Goal: Task Accomplishment & Management: Use online tool/utility

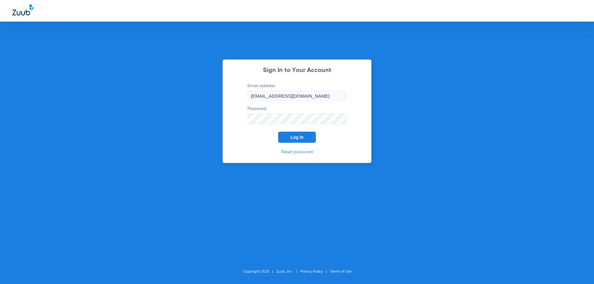
click at [293, 139] on span "Log In" at bounding box center [296, 137] width 13 height 5
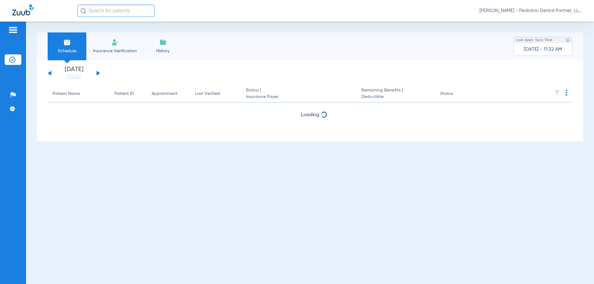
click at [98, 74] on button at bounding box center [98, 73] width 4 height 5
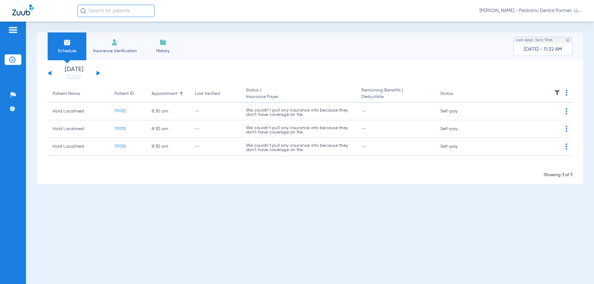
click at [98, 74] on button at bounding box center [98, 73] width 4 height 5
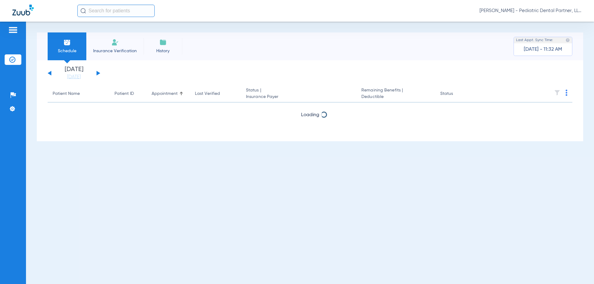
click at [98, 74] on button at bounding box center [98, 73] width 4 height 5
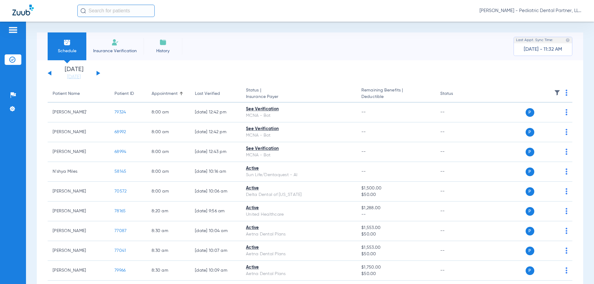
click at [98, 70] on div "[DATE] [DATE] [DATE] [DATE] [DATE] [DATE] [DATE] [DATE] [DATE] [DATE] [DATE] [D…" at bounding box center [74, 73] width 53 height 14
click at [99, 72] on div "[DATE] [DATE] [DATE] [DATE] [DATE] [DATE] [DATE] [DATE] [DATE] [DATE] [DATE] [D…" at bounding box center [74, 73] width 53 height 14
click at [98, 72] on button at bounding box center [98, 73] width 4 height 5
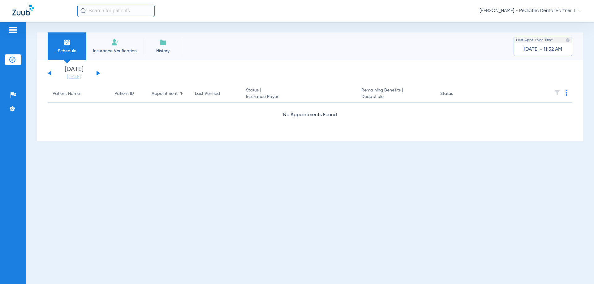
click at [98, 73] on button at bounding box center [98, 73] width 4 height 5
click at [566, 94] on img at bounding box center [566, 93] width 2 height 6
click at [532, 117] on span "Verify All" at bounding box center [543, 117] width 37 height 4
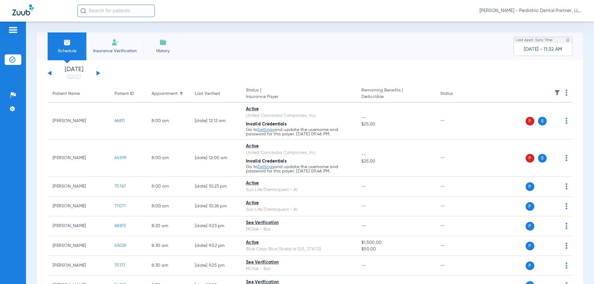
click at [565, 94] on img at bounding box center [566, 93] width 2 height 6
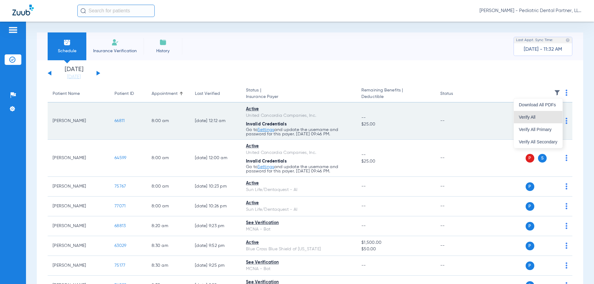
drag, startPoint x: 530, startPoint y: 117, endPoint x: 241, endPoint y: 105, distance: 289.6
click at [530, 117] on span "Verify All" at bounding box center [538, 117] width 39 height 4
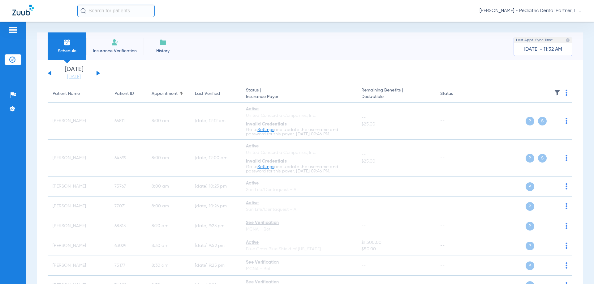
click at [98, 73] on button at bounding box center [98, 73] width 4 height 5
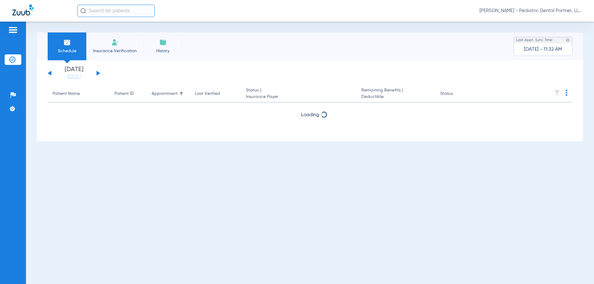
click at [566, 93] on img at bounding box center [566, 93] width 2 height 6
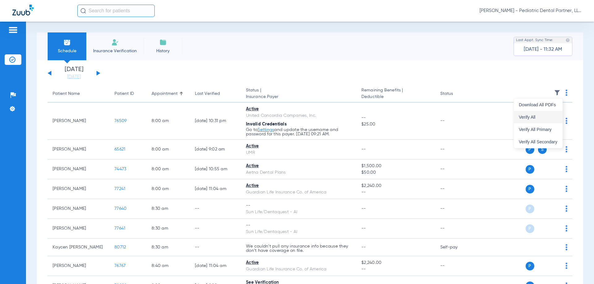
click at [532, 115] on span "Verify All" at bounding box center [538, 117] width 39 height 4
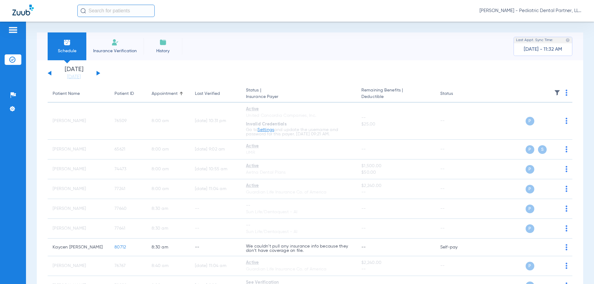
click at [97, 74] on button at bounding box center [98, 73] width 4 height 5
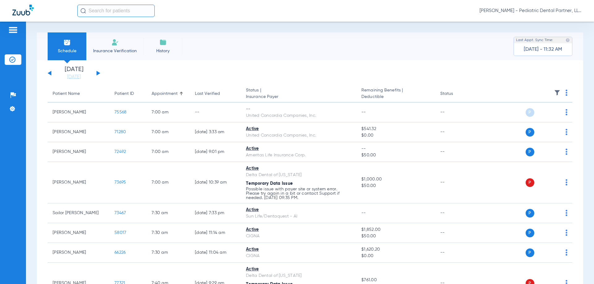
click at [563, 94] on th at bounding box center [525, 93] width 96 height 17
click at [565, 95] on img at bounding box center [566, 93] width 2 height 6
click at [533, 112] on button "Verify All" at bounding box center [538, 117] width 49 height 12
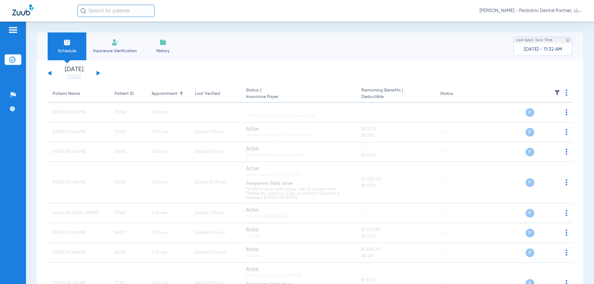
click at [99, 72] on button at bounding box center [98, 73] width 4 height 5
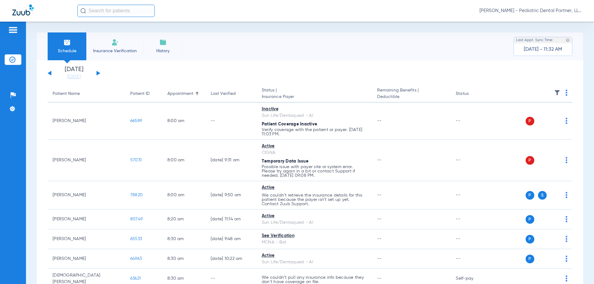
click at [565, 94] on img at bounding box center [566, 93] width 2 height 6
click at [520, 116] on span "Verify All" at bounding box center [538, 117] width 39 height 4
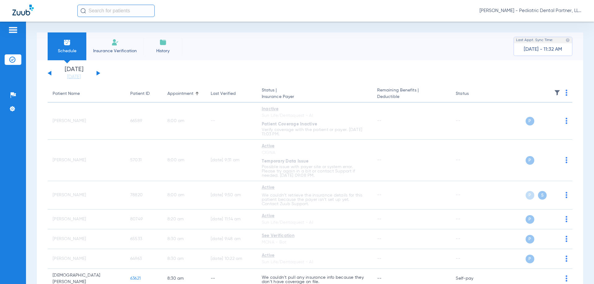
click at [97, 74] on button at bounding box center [98, 73] width 4 height 5
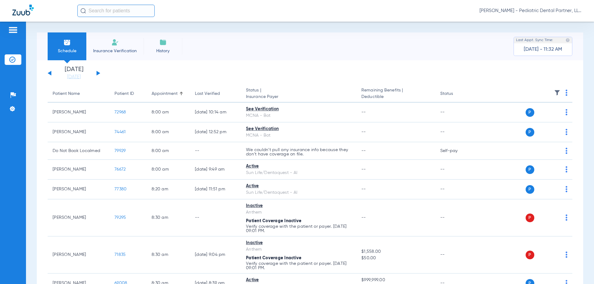
click at [565, 94] on img at bounding box center [566, 93] width 2 height 6
click at [535, 116] on span "Verify All" at bounding box center [538, 117] width 37 height 4
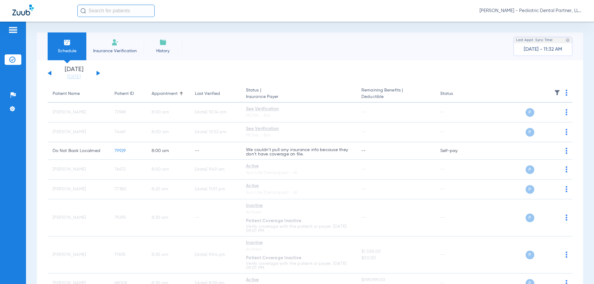
click at [49, 74] on button at bounding box center [50, 73] width 4 height 5
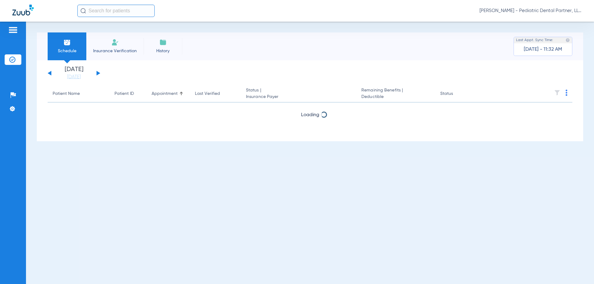
click at [49, 74] on button at bounding box center [50, 73] width 4 height 5
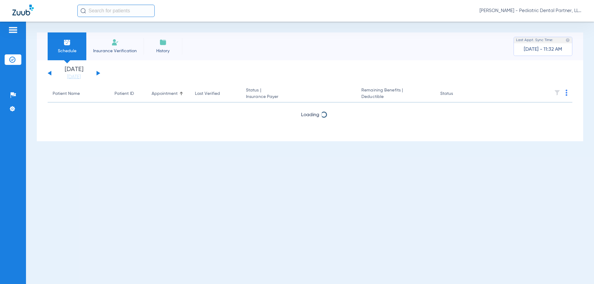
click at [49, 74] on button at bounding box center [50, 73] width 4 height 5
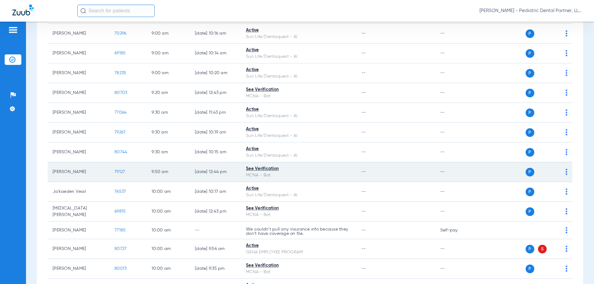
scroll to position [278, 0]
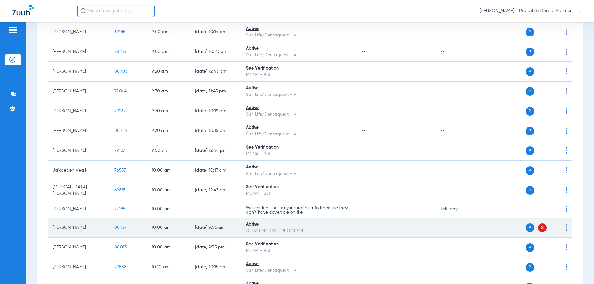
click at [120, 228] on span "80727" at bounding box center [120, 227] width 12 height 4
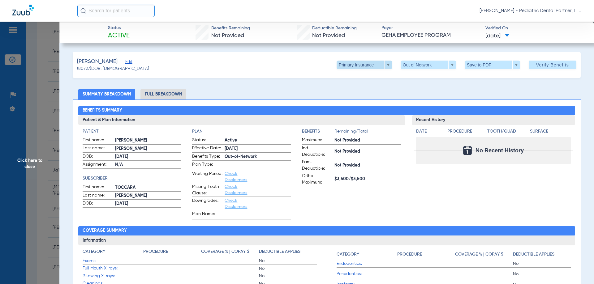
click at [384, 64] on span at bounding box center [363, 65] width 55 height 9
click at [369, 88] on span "Secondary Insurance" at bounding box center [357, 90] width 41 height 4
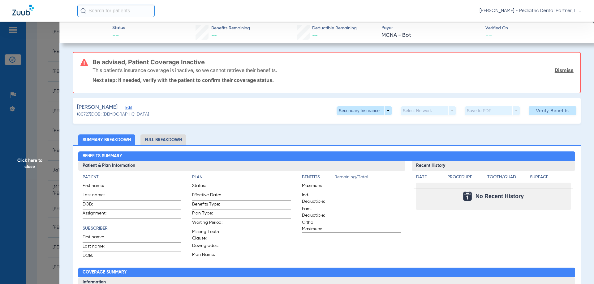
click at [31, 166] on span "Click here to close" at bounding box center [29, 164] width 59 height 284
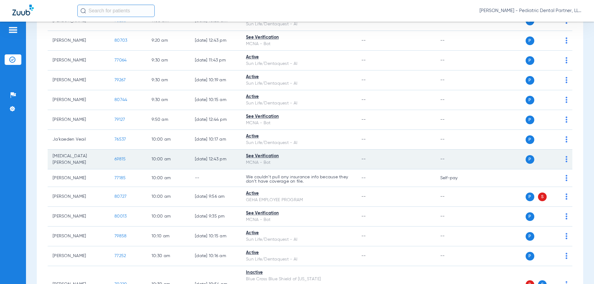
scroll to position [340, 0]
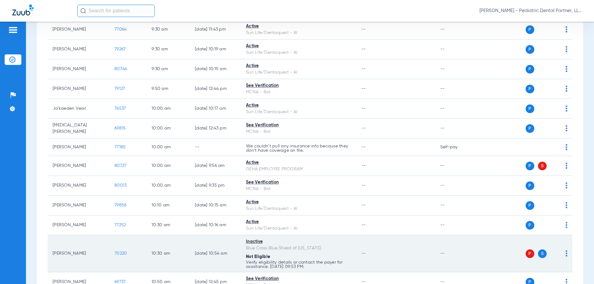
click at [122, 253] on span "70220" at bounding box center [120, 253] width 12 height 4
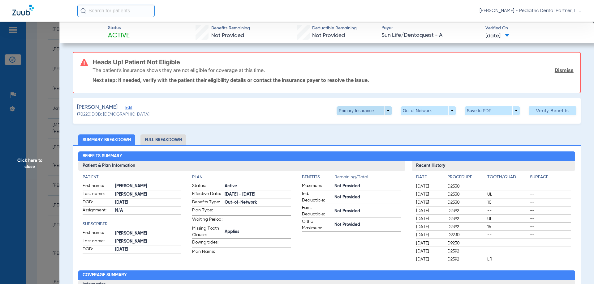
click at [383, 109] on span at bounding box center [363, 110] width 55 height 9
click at [374, 135] on span "Secondary Insurance" at bounding box center [357, 135] width 41 height 4
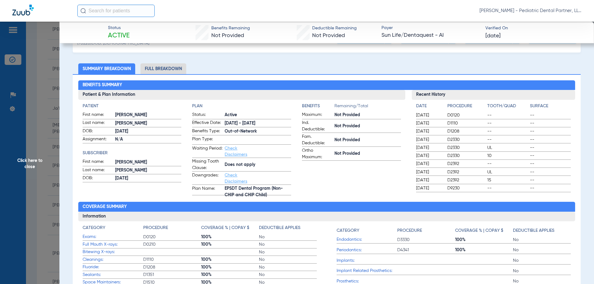
scroll to position [31, 0]
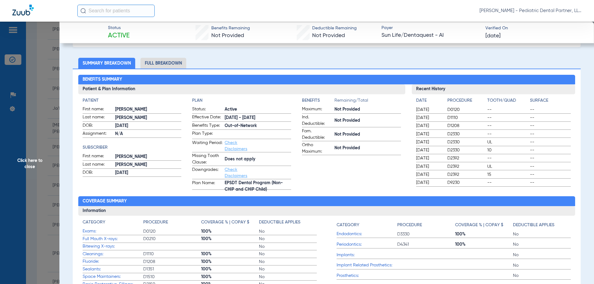
click at [24, 165] on span "Click here to close" at bounding box center [29, 164] width 59 height 284
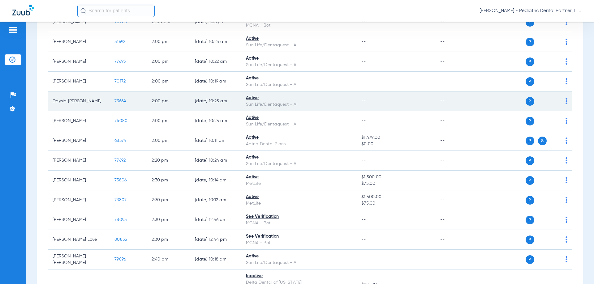
scroll to position [804, 0]
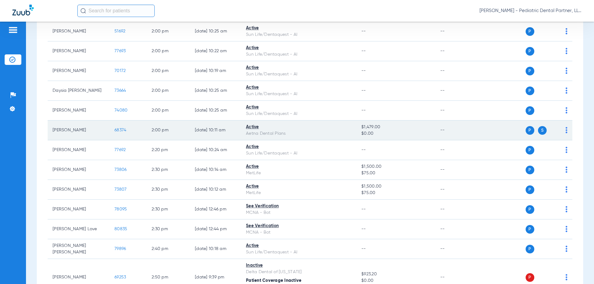
click at [124, 129] on span "68374" at bounding box center [120, 130] width 12 height 4
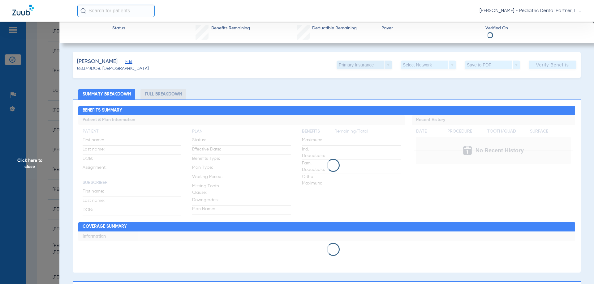
click at [383, 65] on span at bounding box center [363, 65] width 55 height 9
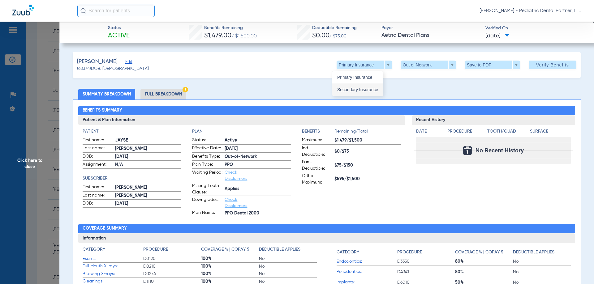
click at [370, 86] on button "Secondary Insurance" at bounding box center [357, 89] width 51 height 12
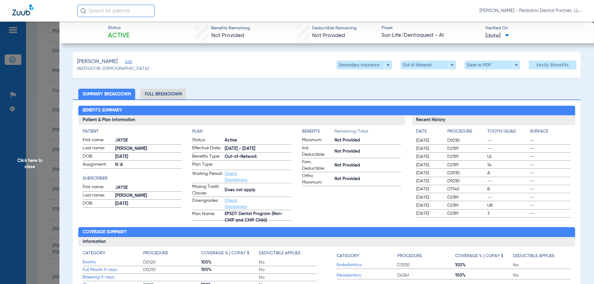
click at [28, 166] on span "Click here to close" at bounding box center [29, 164] width 59 height 284
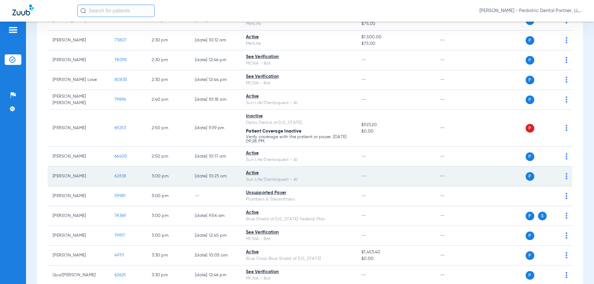
scroll to position [959, 0]
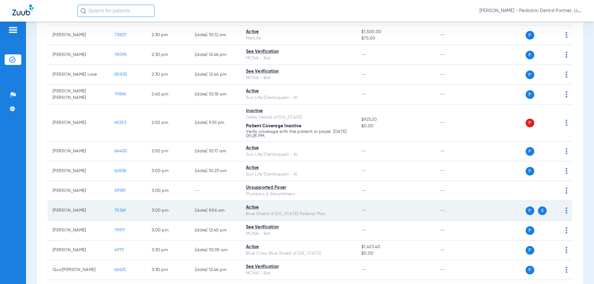
click at [121, 210] on span "78369" at bounding box center [119, 210] width 11 height 4
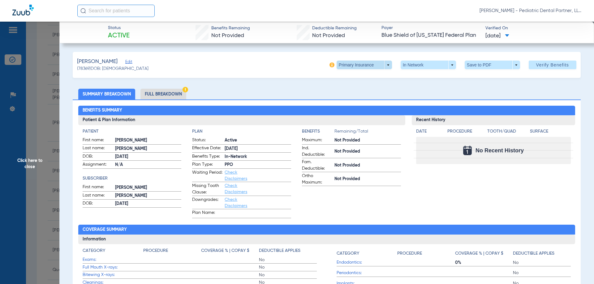
click at [384, 65] on span at bounding box center [363, 65] width 55 height 9
click at [365, 88] on span "Secondary Insurance" at bounding box center [357, 90] width 41 height 4
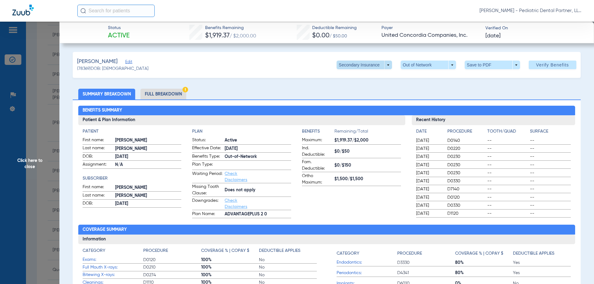
click at [382, 63] on span at bounding box center [363, 65] width 55 height 9
click at [359, 75] on span "Primary Insurance" at bounding box center [357, 77] width 41 height 4
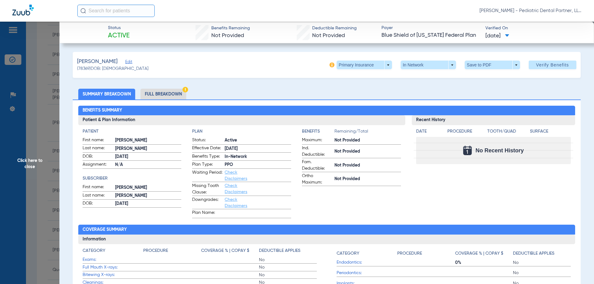
click at [27, 166] on span "Click here to close" at bounding box center [29, 164] width 59 height 284
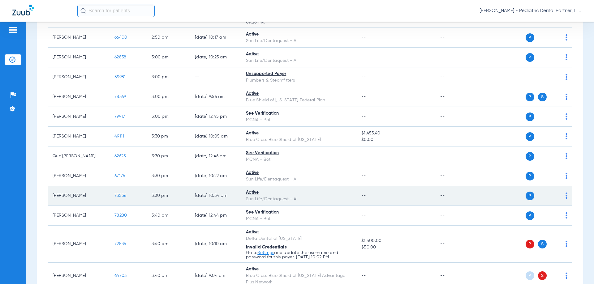
scroll to position [1082, 0]
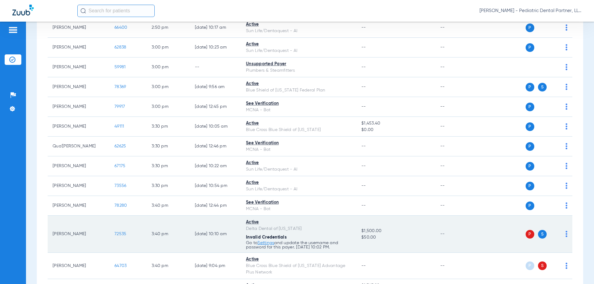
click at [120, 234] on span "72535" at bounding box center [120, 234] width 12 height 4
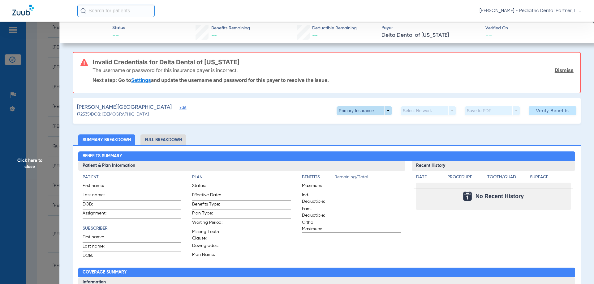
click at [383, 112] on span at bounding box center [363, 110] width 55 height 9
click at [367, 134] on span "Secondary Insurance" at bounding box center [357, 135] width 41 height 4
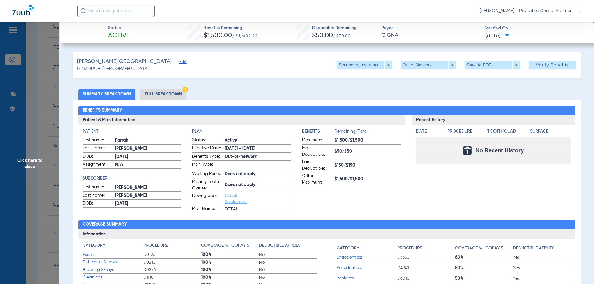
click at [26, 163] on span "Click here to close" at bounding box center [29, 164] width 59 height 284
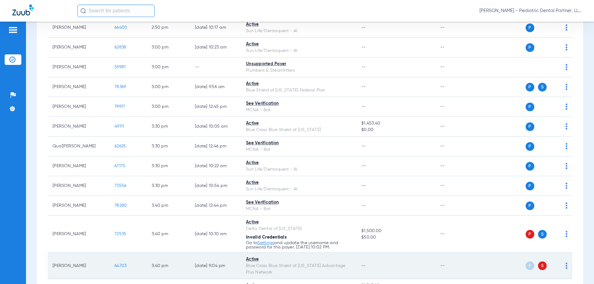
click at [121, 266] on span "64703" at bounding box center [120, 266] width 12 height 4
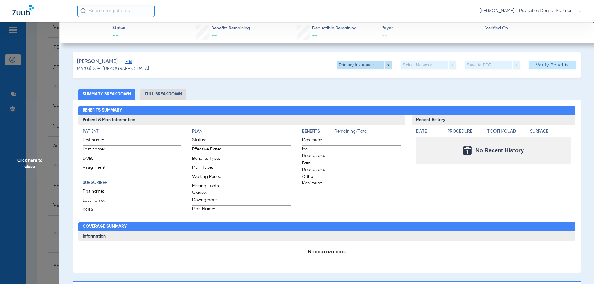
click at [383, 66] on span at bounding box center [363, 65] width 55 height 9
click at [361, 89] on span "Secondary Insurance" at bounding box center [357, 90] width 41 height 4
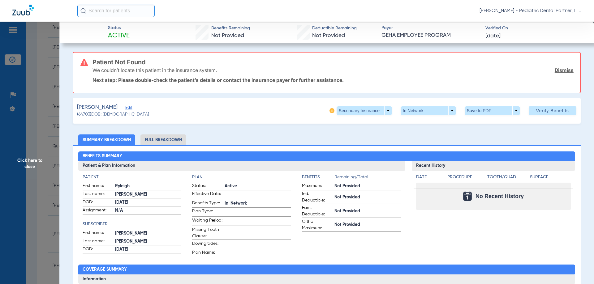
click at [28, 166] on span "Click here to close" at bounding box center [29, 164] width 59 height 284
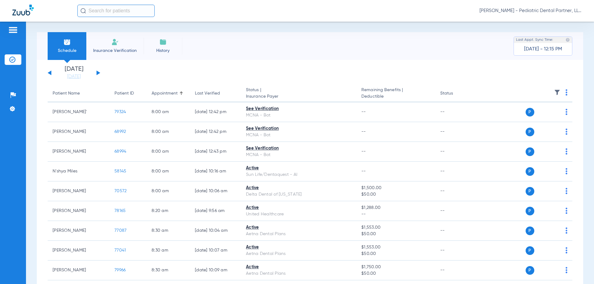
scroll to position [0, 0]
click at [50, 74] on button at bounding box center [50, 73] width 4 height 5
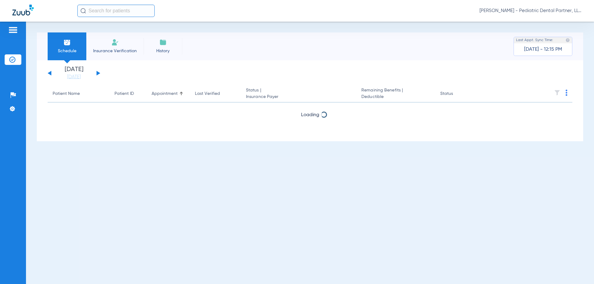
click at [50, 74] on button at bounding box center [50, 73] width 4 height 5
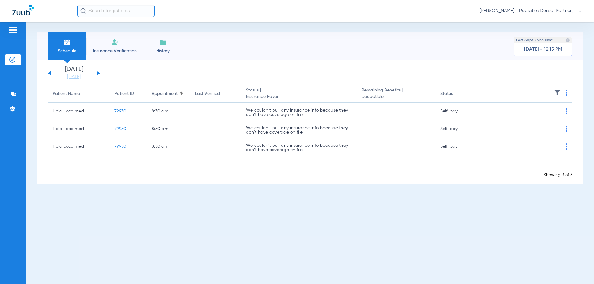
click at [50, 74] on button at bounding box center [50, 73] width 4 height 5
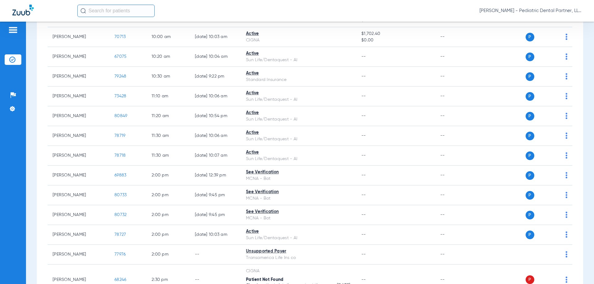
scroll to position [433, 0]
